Goal: Book appointment/travel/reservation

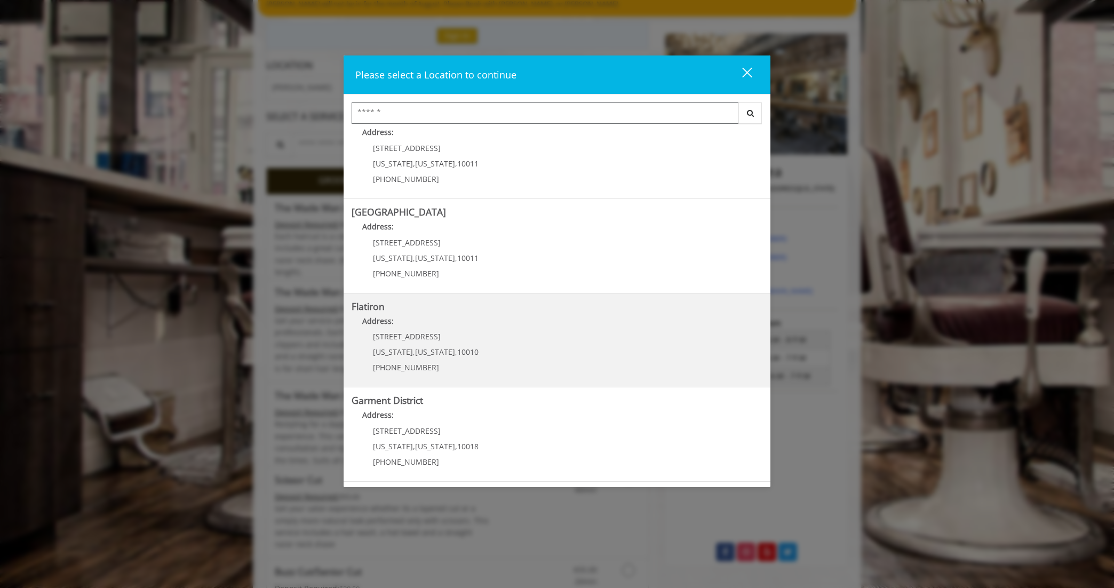
scroll to position [149, 0]
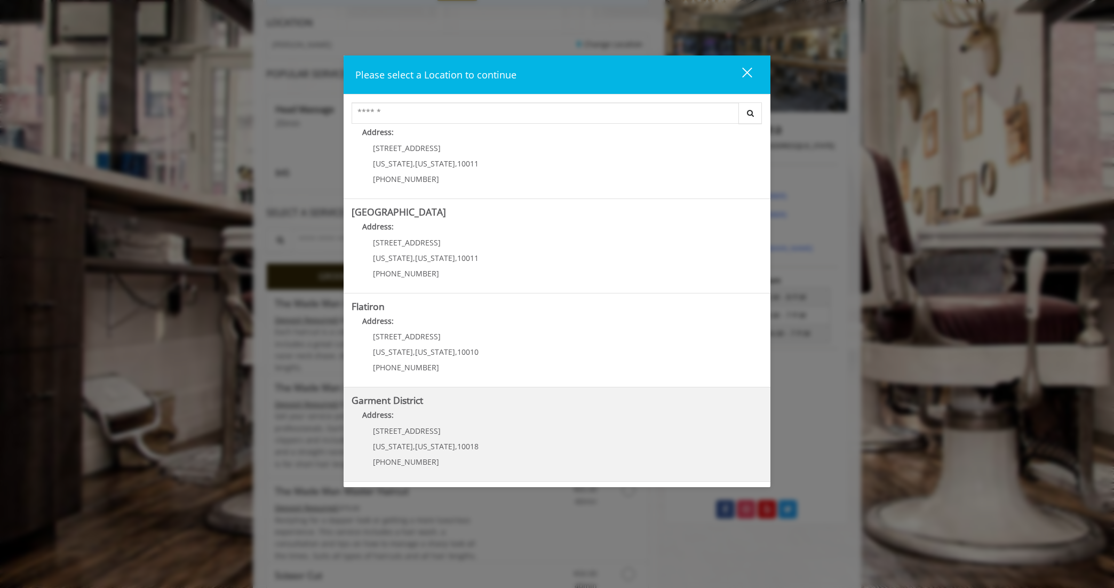
click at [456, 430] on p "[STREET_ADDRESS]" at bounding box center [426, 431] width 106 height 8
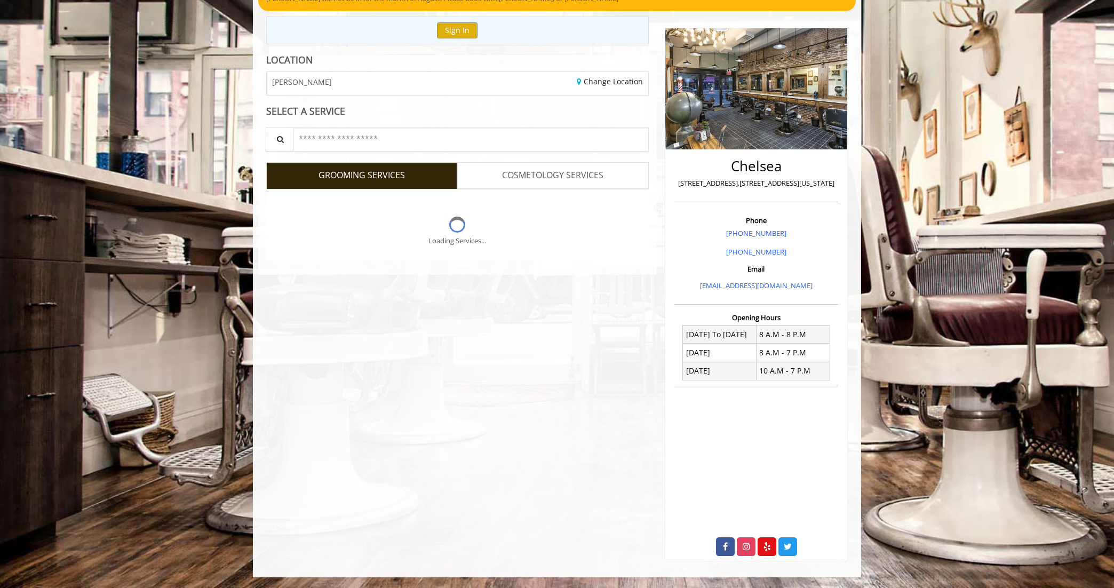
scroll to position [149, 0]
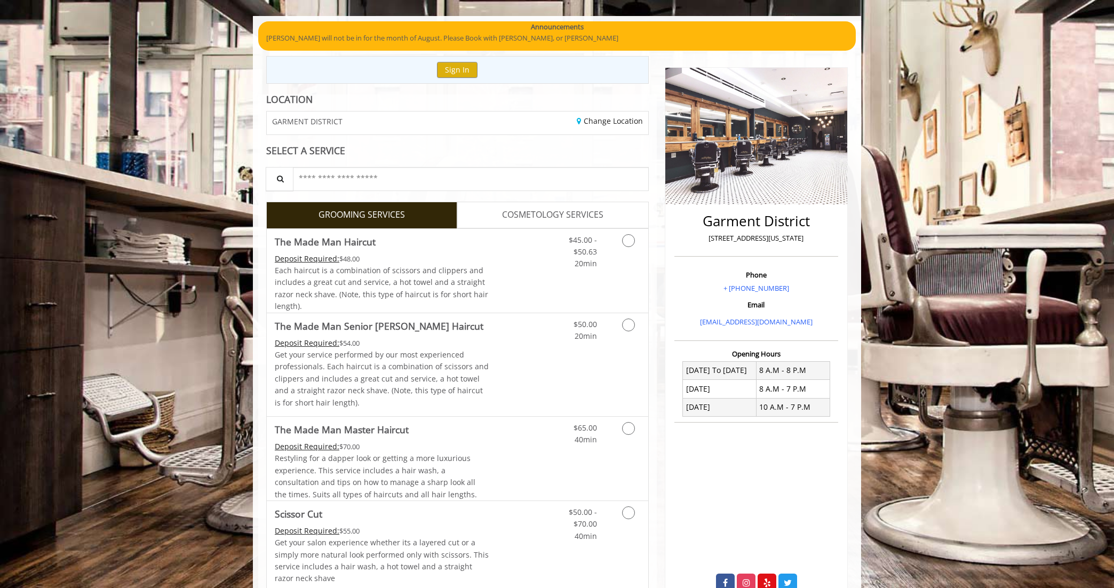
scroll to position [107, 0]
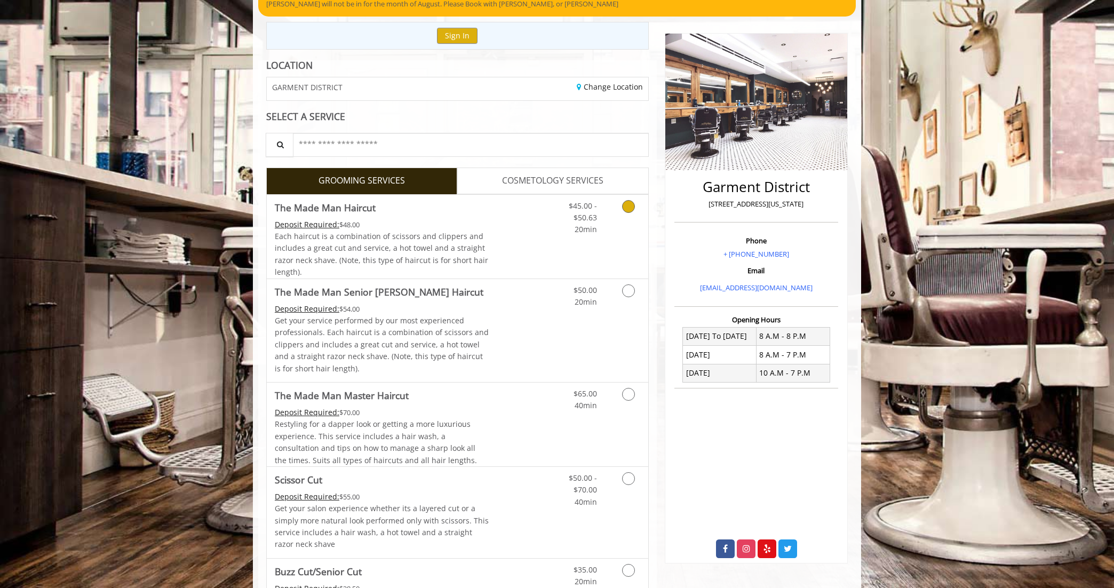
click at [632, 208] on icon "Grooming services" at bounding box center [628, 206] width 13 height 13
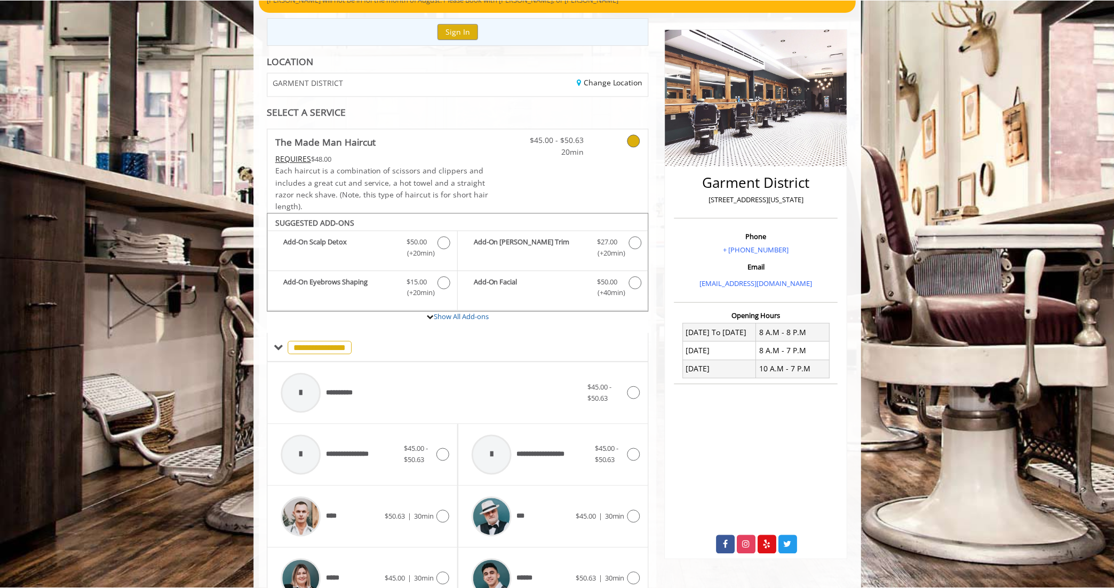
scroll to position [110, 0]
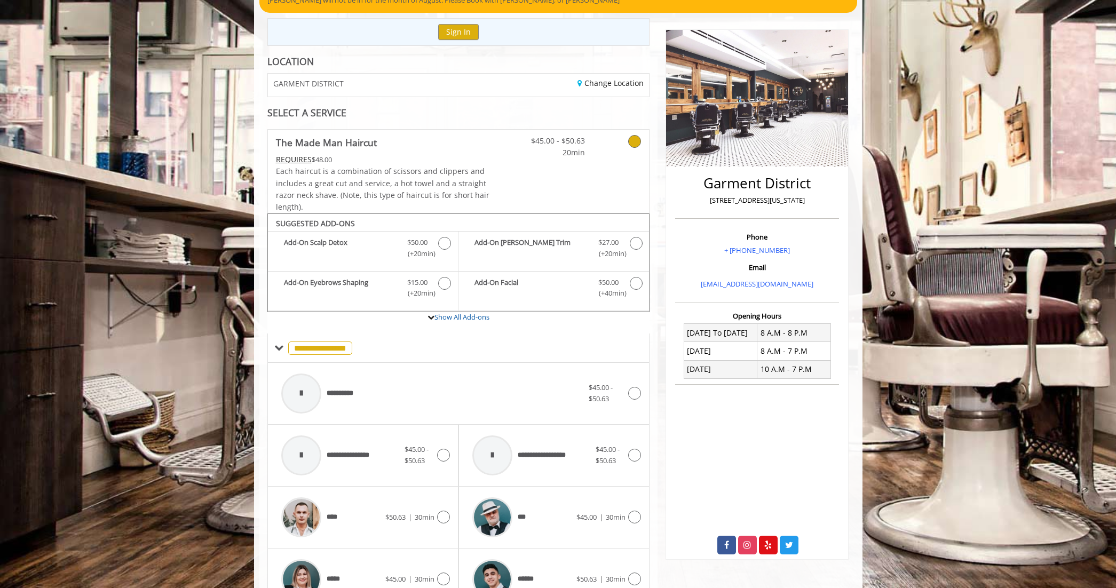
click at [639, 139] on icon at bounding box center [634, 141] width 13 height 13
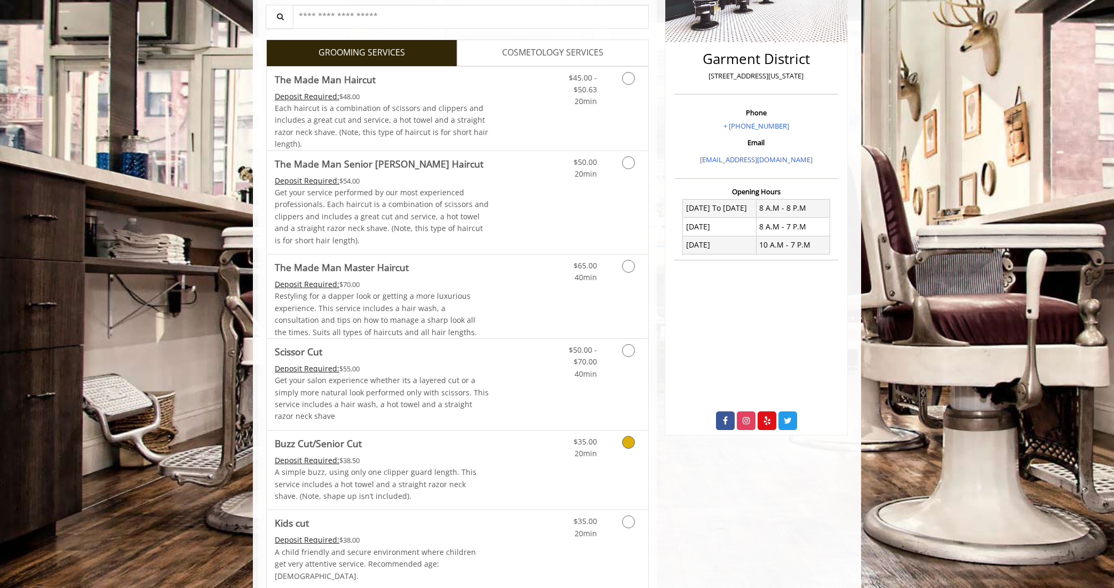
scroll to position [217, 0]
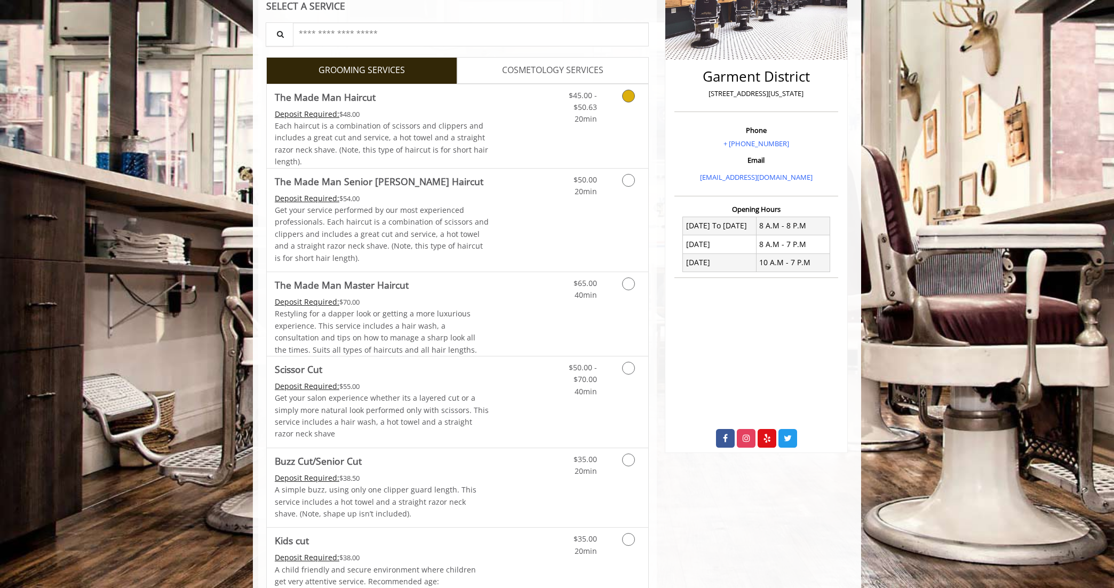
click at [632, 91] on icon "Grooming services" at bounding box center [628, 96] width 13 height 13
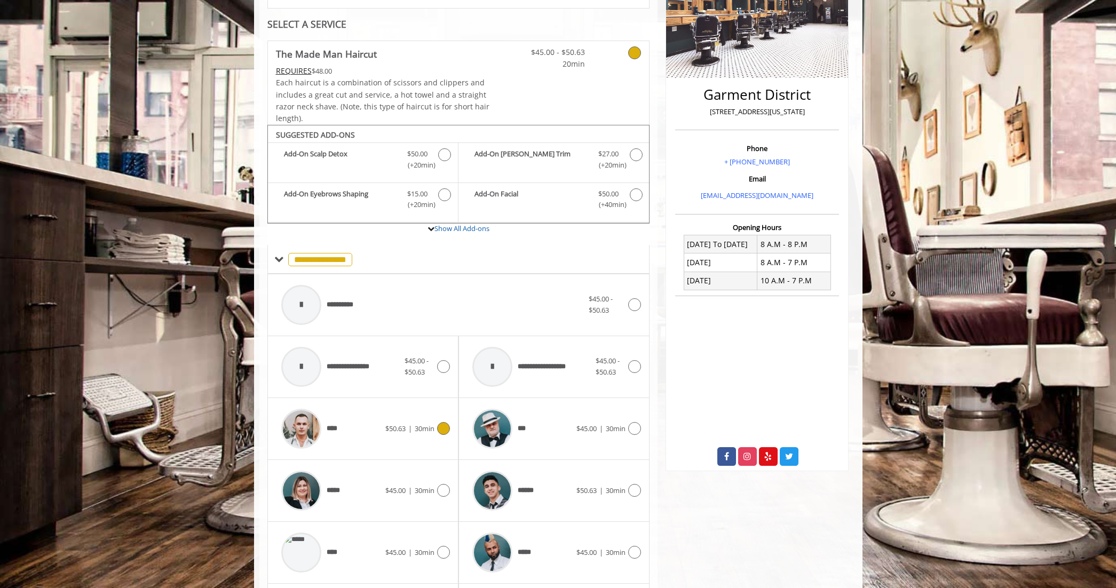
scroll to position [0, 0]
